Goal: Information Seeking & Learning: Learn about a topic

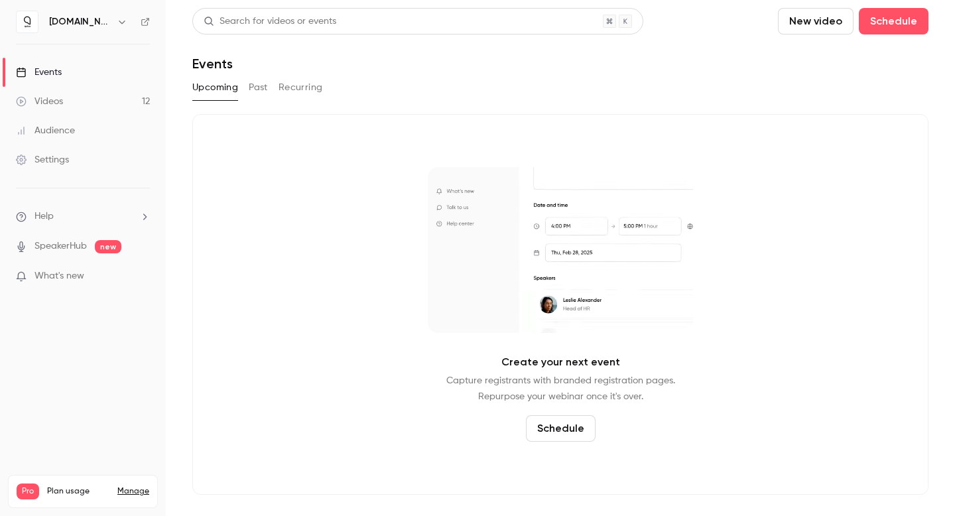
click at [55, 99] on div "Videos" at bounding box center [39, 101] width 47 height 13
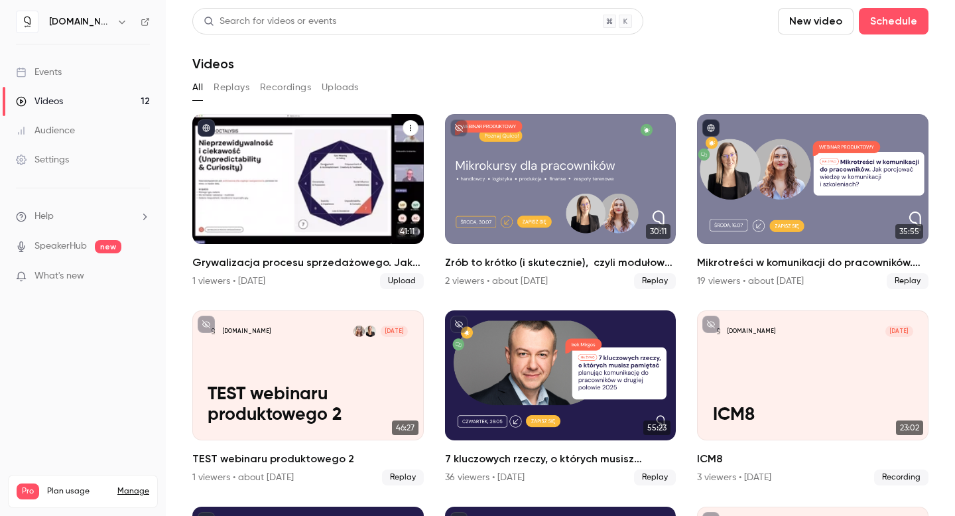
click at [286, 265] on h2 "Grywalizacja procesu sprzedażowego. Jak zbudować angażującą grę  i motywować pr…" at bounding box center [307, 263] width 231 height 16
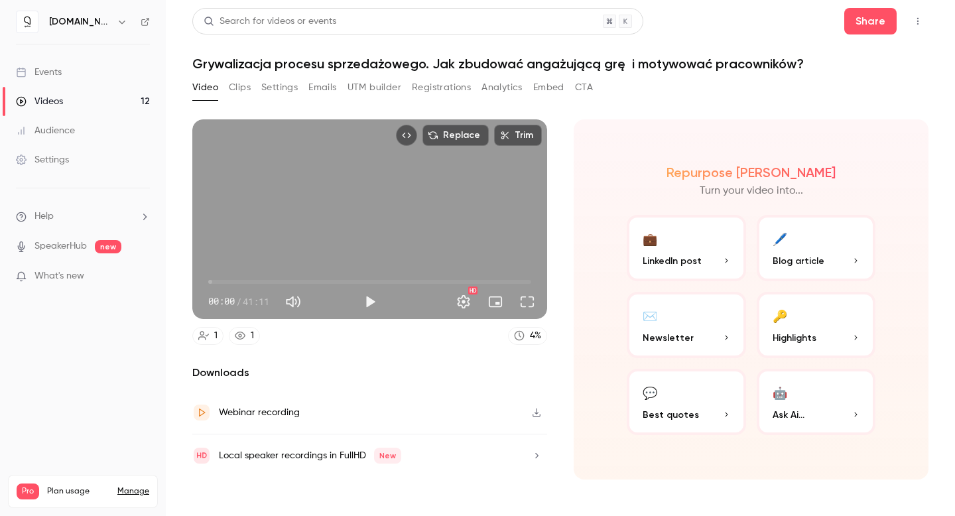
click at [451, 90] on button "Registrations" at bounding box center [441, 87] width 59 height 21
